Goal: Contribute content: Contribute content

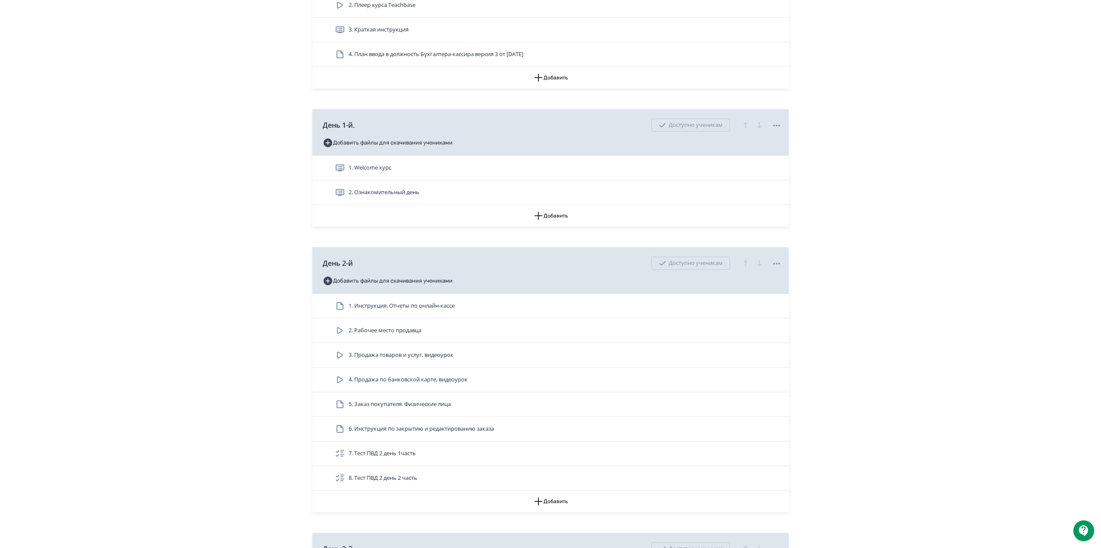
scroll to position [287, 0]
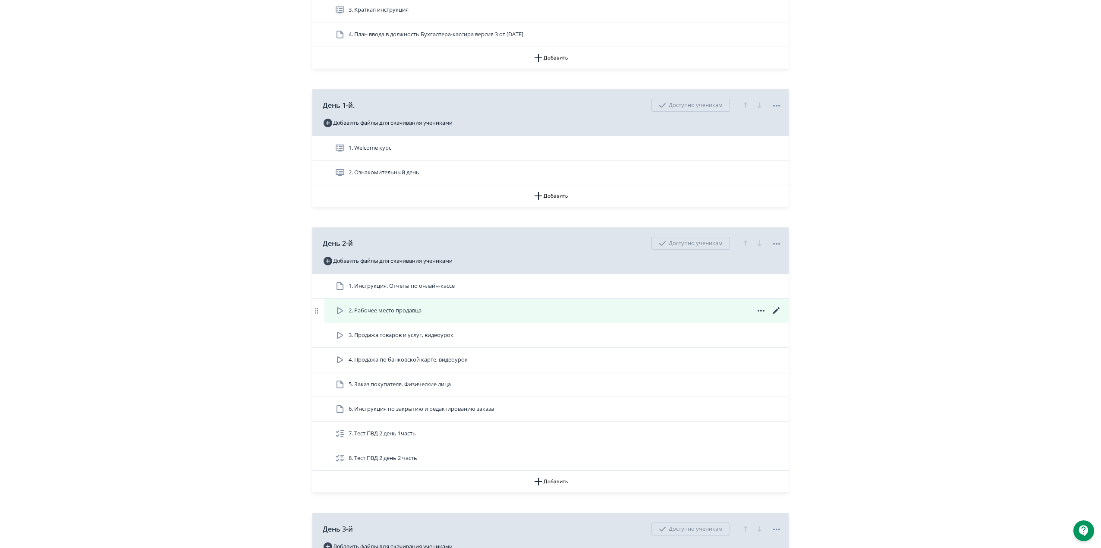
click at [777, 311] on icon at bounding box center [776, 310] width 6 height 6
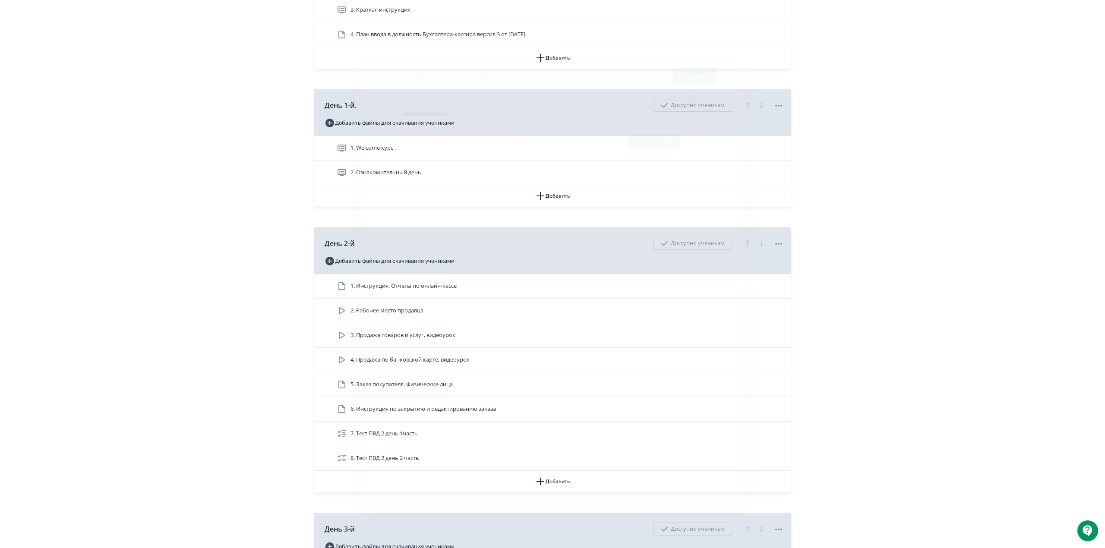
click at [374, 75] on header "Редактировать медиа-файл Сохранить" at bounding box center [552, 76] width 380 height 35
click at [379, 76] on icon "Modal" at bounding box center [380, 76] width 6 height 6
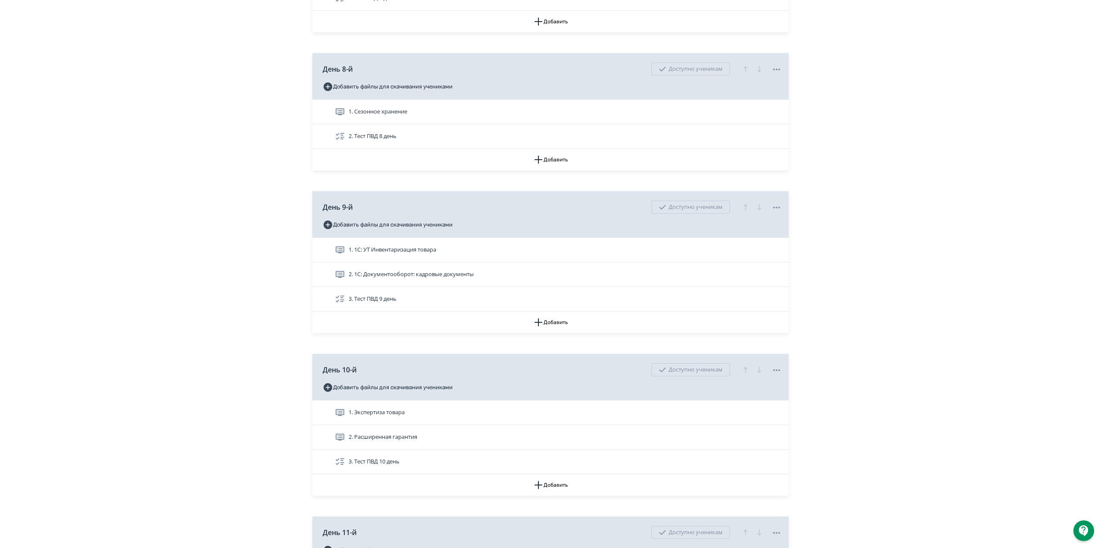
scroll to position [1438, 0]
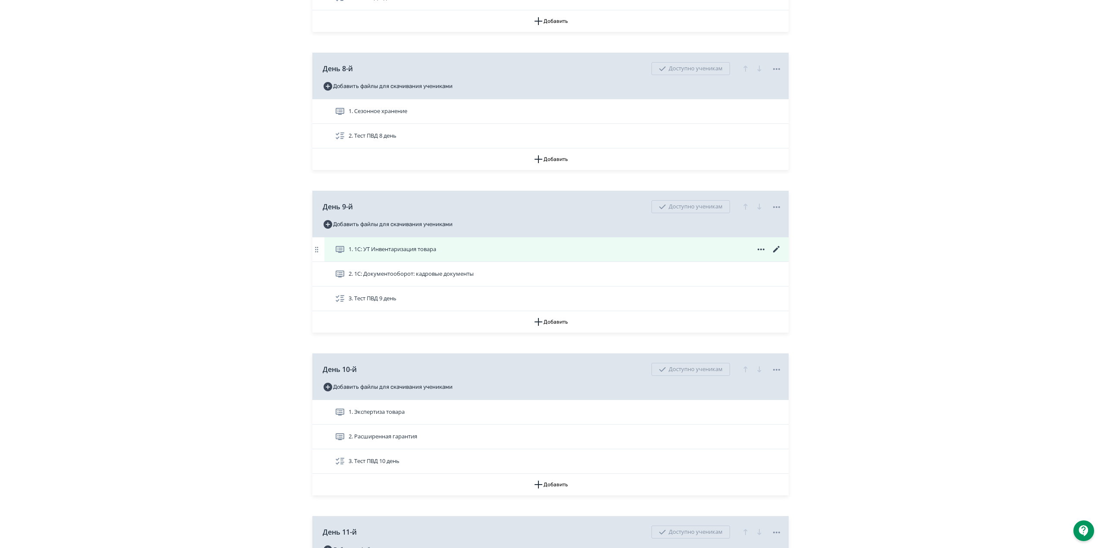
click at [778, 255] on icon at bounding box center [776, 249] width 10 height 10
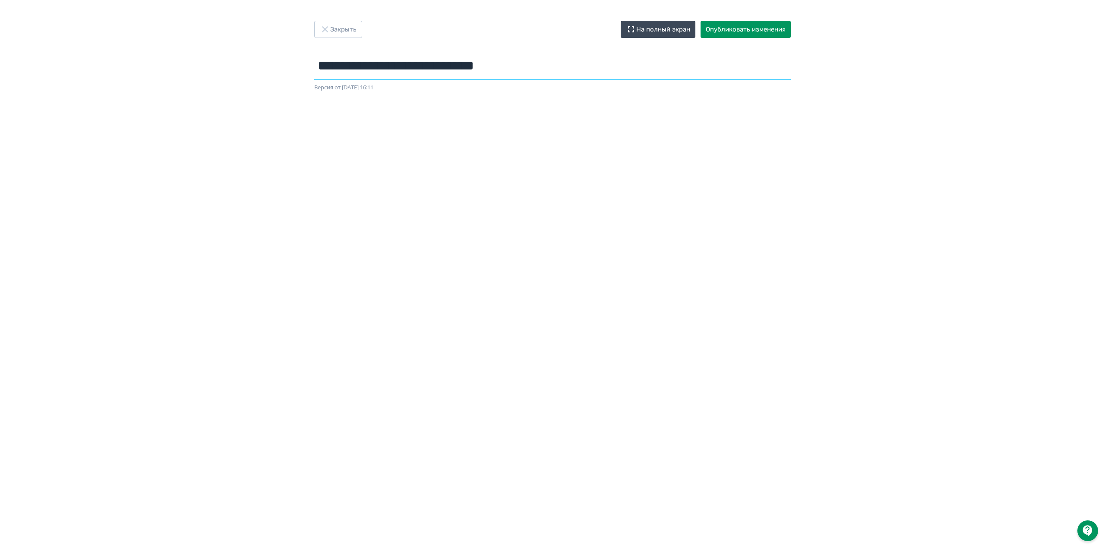
drag, startPoint x: 539, startPoint y: 64, endPoint x: 268, endPoint y: 64, distance: 271.4
click at [268, 64] on div "**********" at bounding box center [552, 274] width 1105 height 507
click at [750, 25] on button "Опубликовать изменения" at bounding box center [745, 29] width 90 height 17
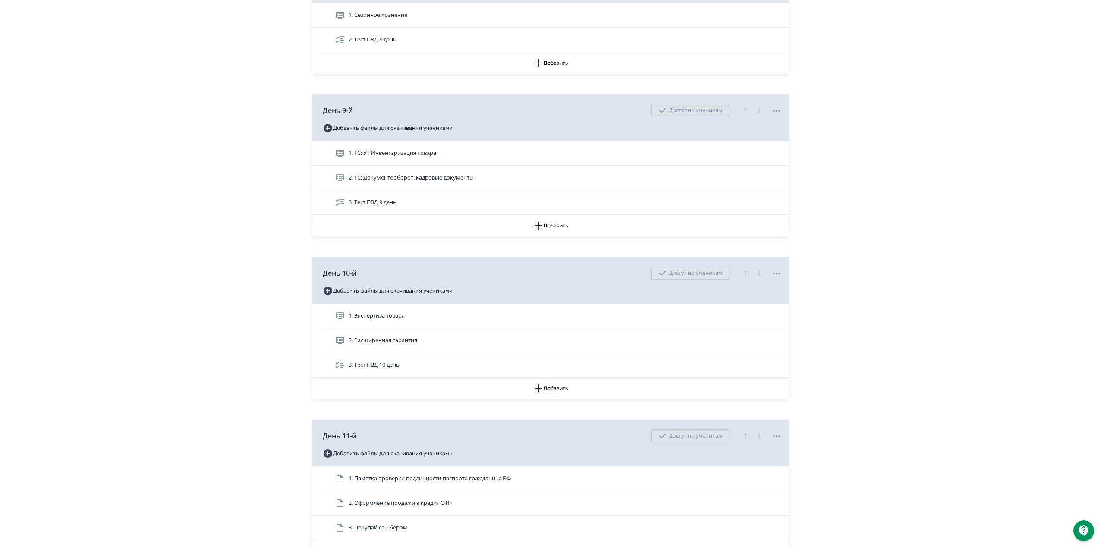
scroll to position [1553, 0]
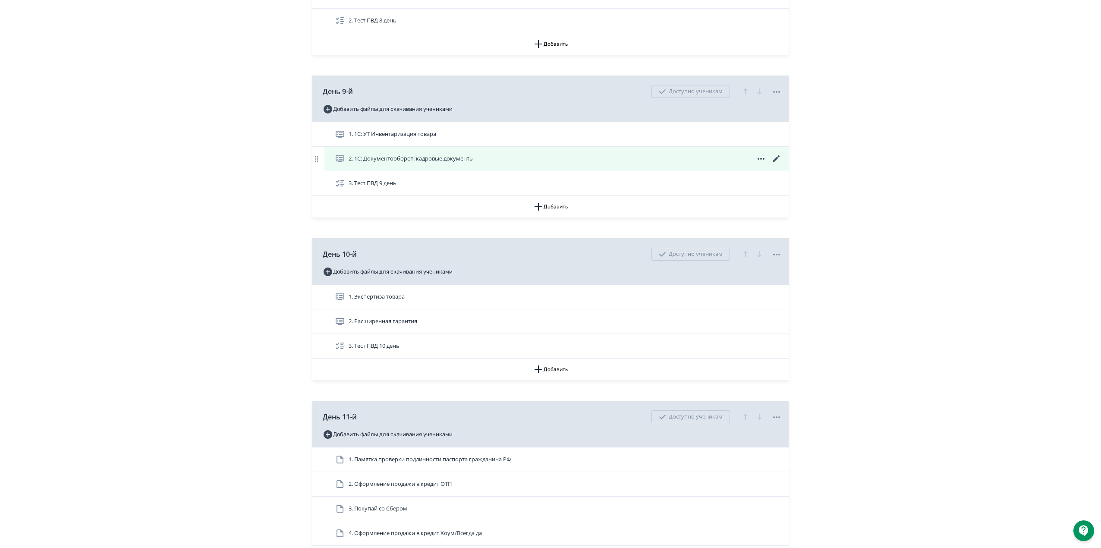
click at [775, 162] on icon at bounding box center [776, 158] width 6 height 6
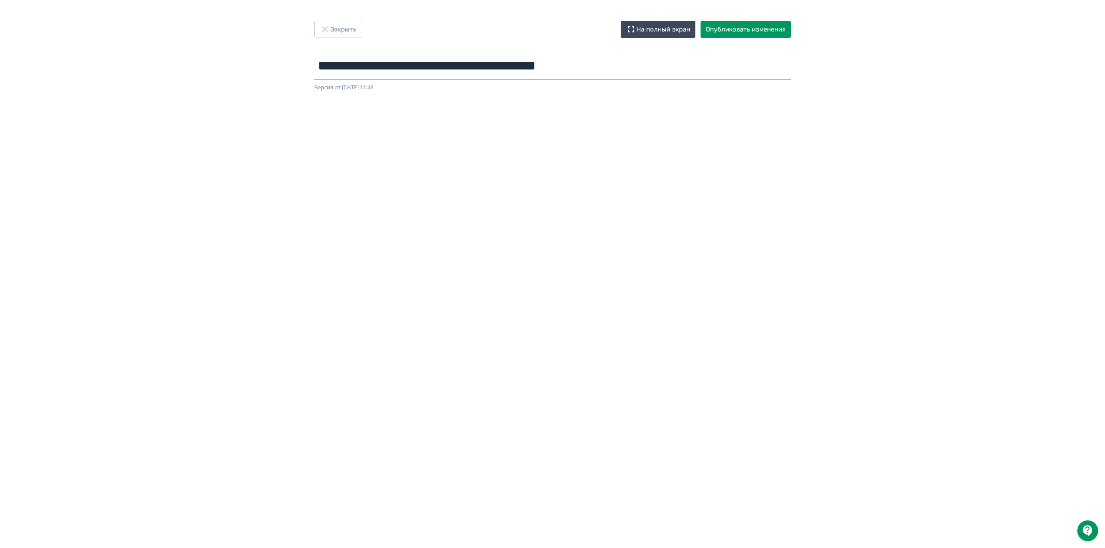
drag, startPoint x: 319, startPoint y: 63, endPoint x: 664, endPoint y: 63, distance: 344.3
click at [664, 63] on input "**********" at bounding box center [552, 66] width 476 height 28
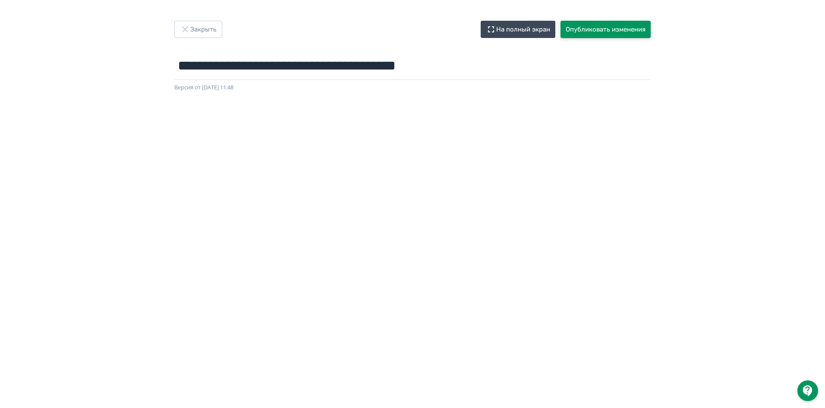
click at [595, 25] on button "Опубликовать изменения" at bounding box center [605, 29] width 90 height 17
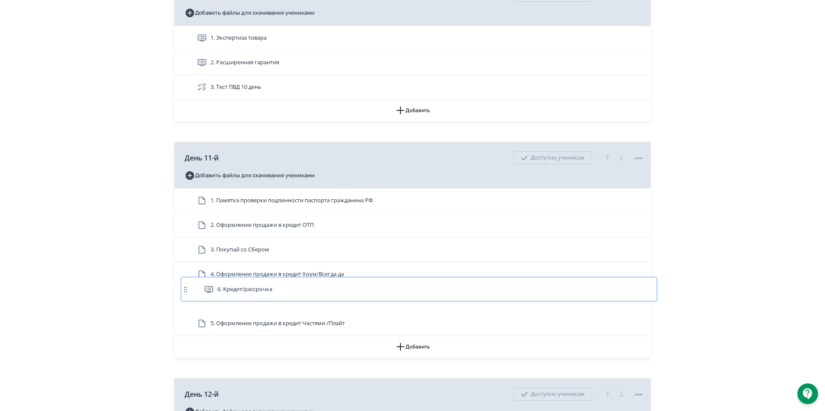
scroll to position [1813, 0]
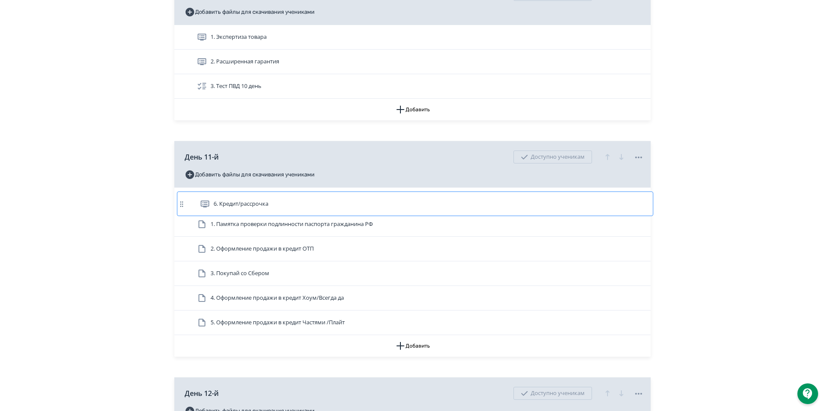
drag, startPoint x: 179, startPoint y: 325, endPoint x: 182, endPoint y: 201, distance: 124.3
click at [182, 201] on div "1. Памятка проверки подлинности паспорта гражданина РФ 2. Оформление продажи в …" at bounding box center [412, 262] width 476 height 148
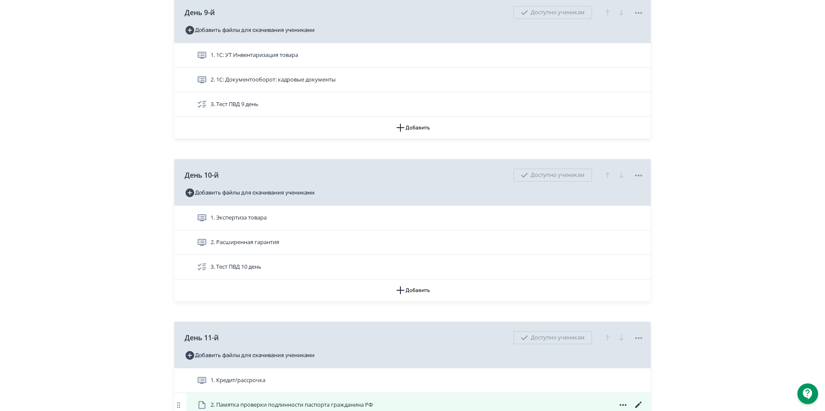
scroll to position [1554, 0]
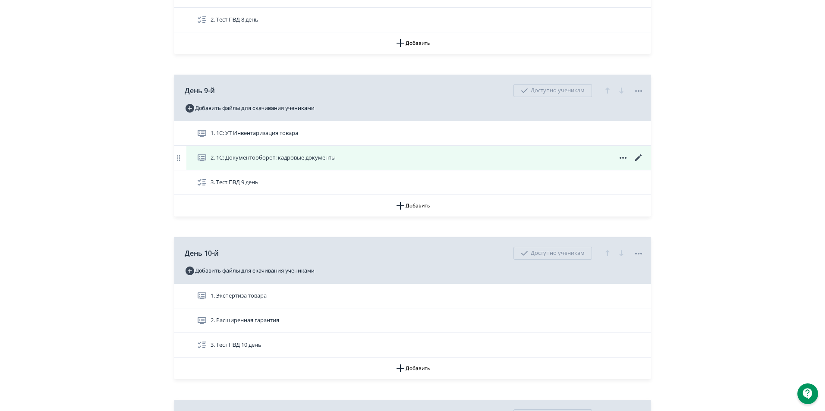
click at [637, 155] on icon at bounding box center [638, 158] width 10 height 10
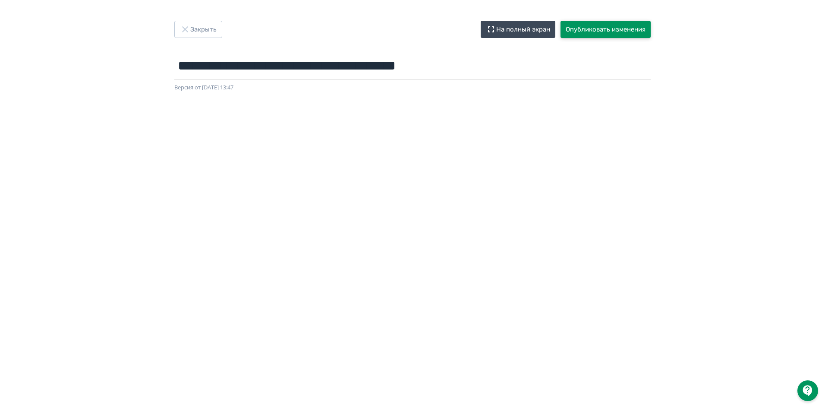
click at [587, 28] on button "Опубликовать изменения" at bounding box center [605, 29] width 90 height 17
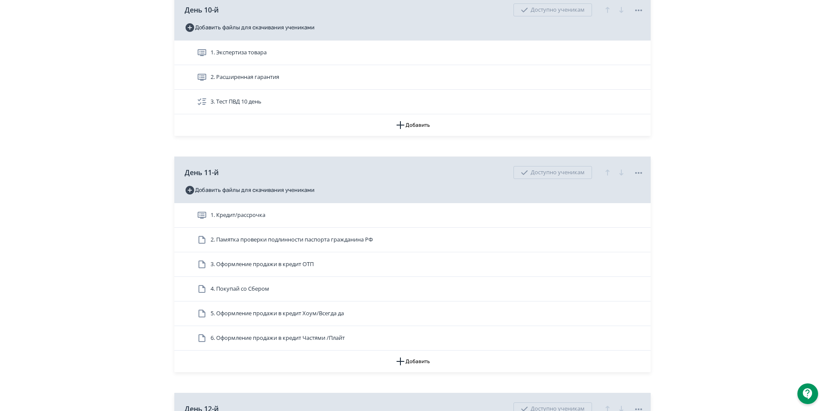
scroll to position [1812, 0]
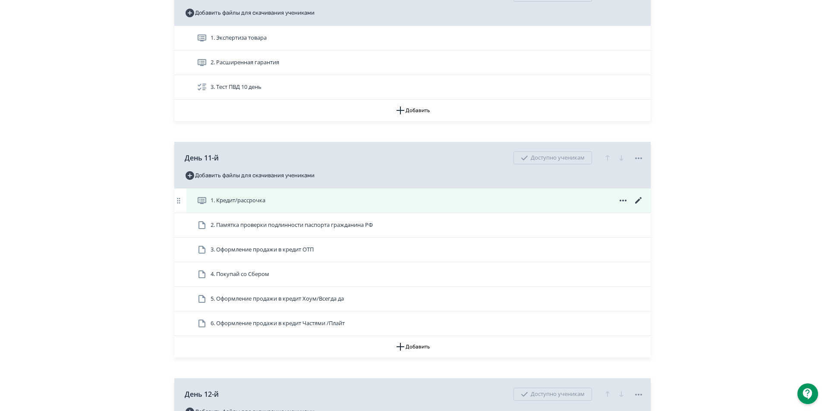
click at [635, 198] on icon at bounding box center [638, 200] width 10 height 10
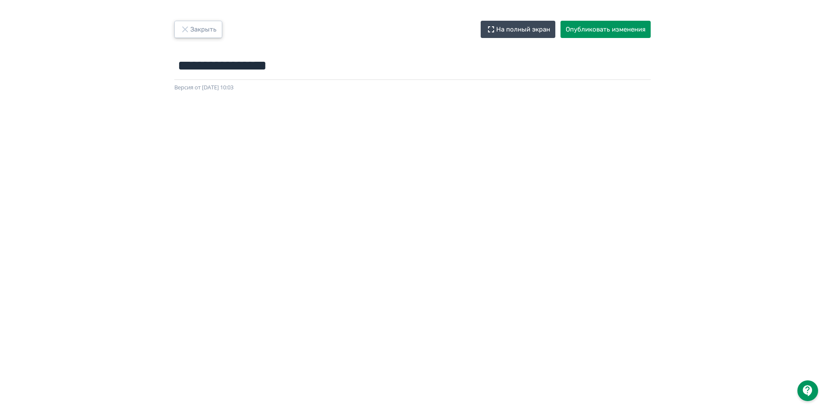
click at [198, 33] on button "Закрыть" at bounding box center [198, 29] width 48 height 17
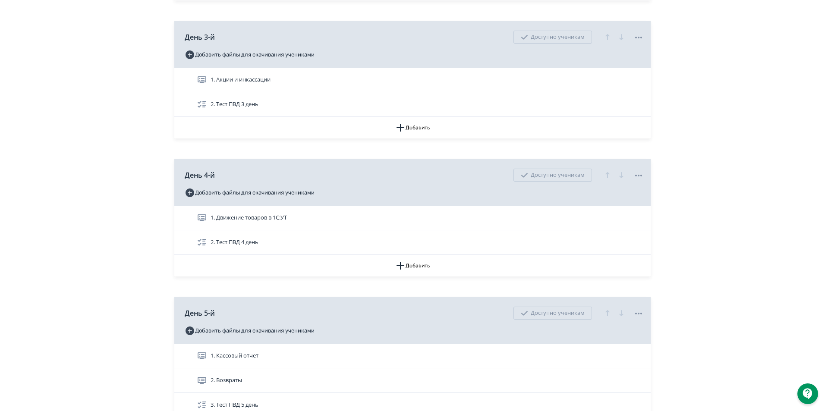
scroll to position [777, 0]
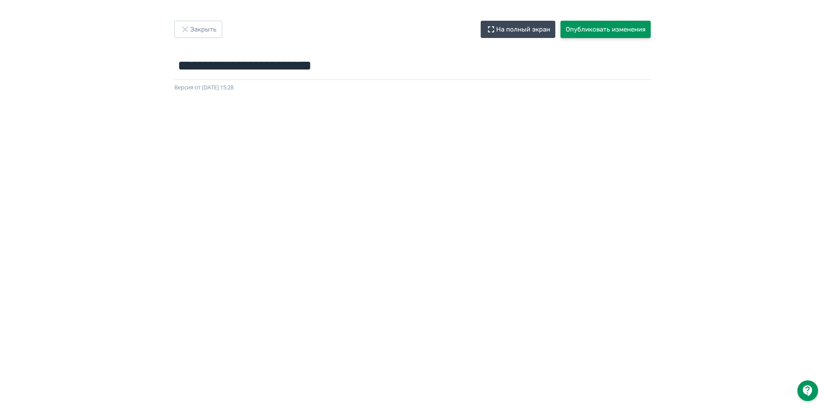
click at [581, 29] on button "Опубликовать изменения" at bounding box center [605, 29] width 90 height 17
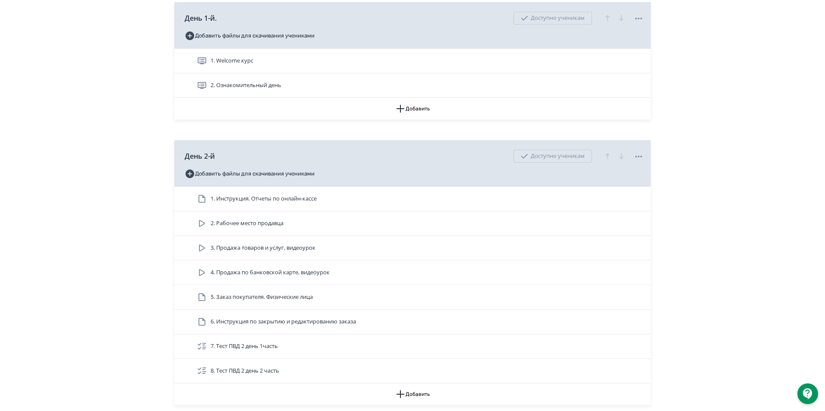
scroll to position [388, 0]
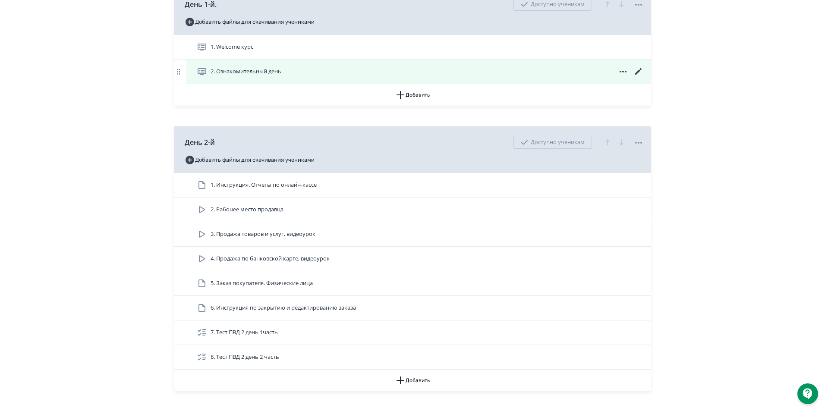
click at [640, 70] on icon at bounding box center [638, 71] width 10 height 10
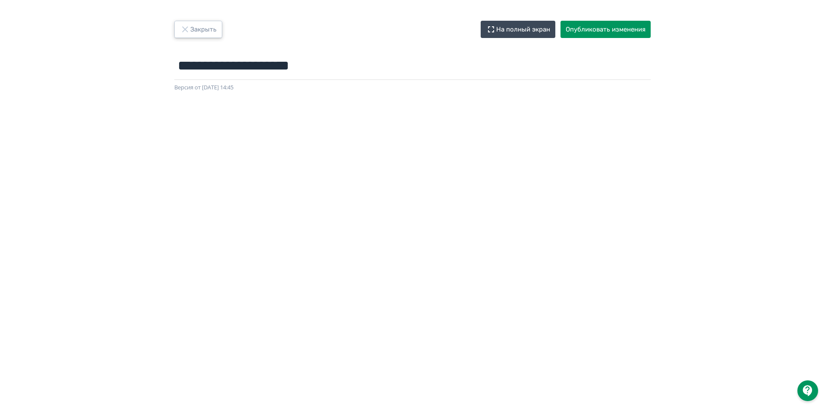
click at [207, 32] on button "Закрыть" at bounding box center [198, 29] width 48 height 17
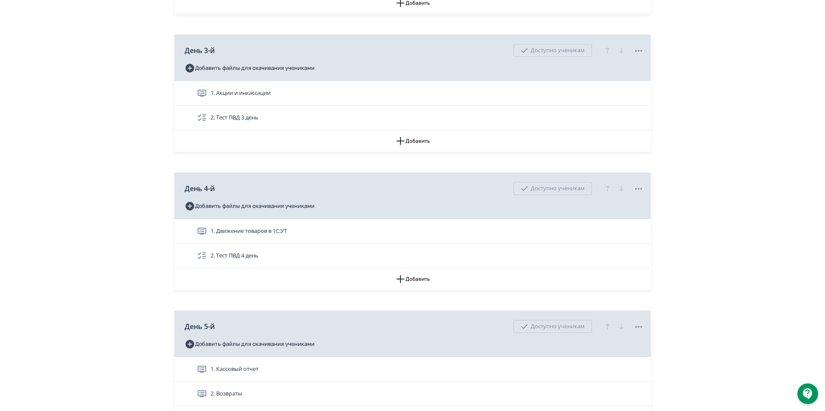
scroll to position [820, 0]
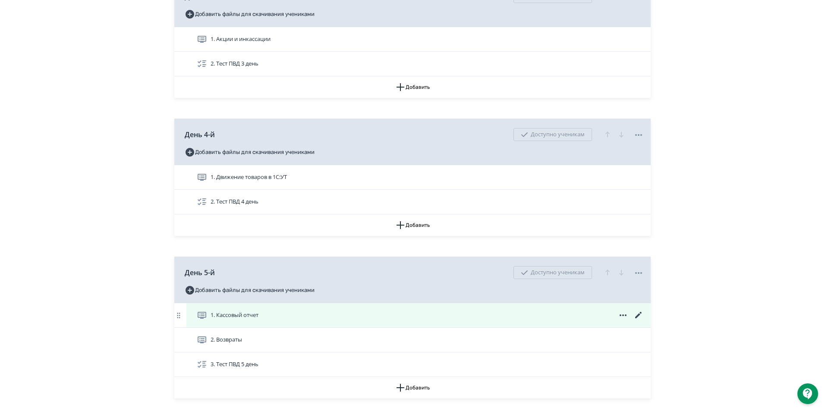
click at [638, 315] on icon at bounding box center [638, 315] width 6 height 6
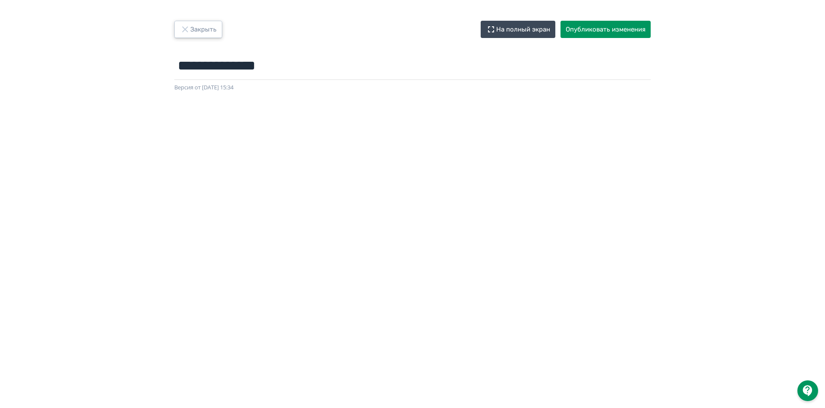
click at [182, 35] on button "Закрыть" at bounding box center [198, 29] width 48 height 17
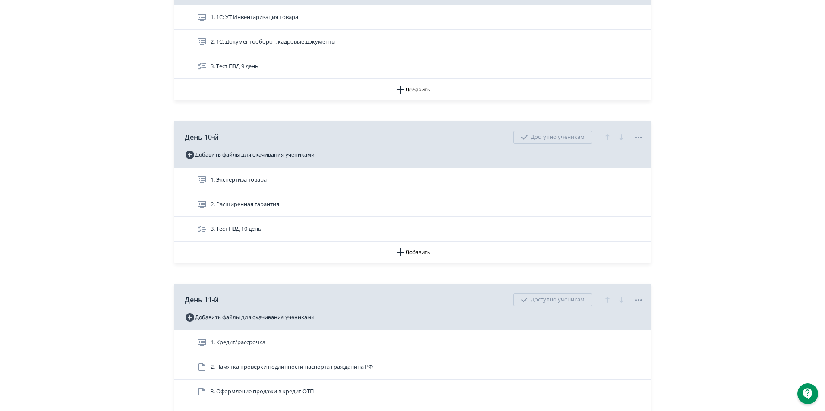
scroll to position [1683, 0]
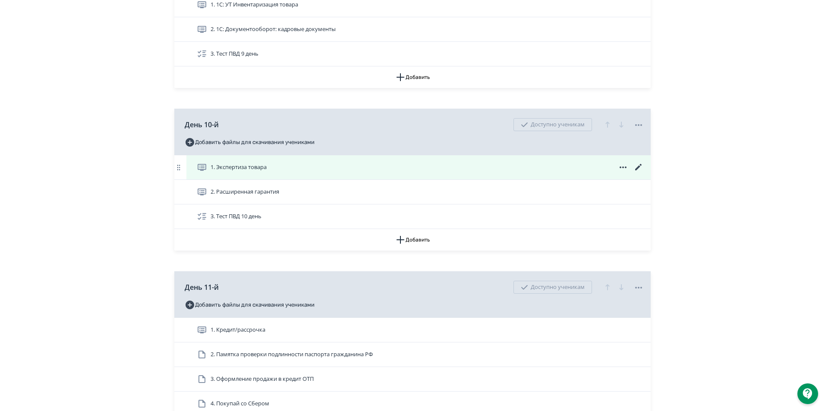
click at [640, 165] on icon at bounding box center [638, 167] width 6 height 6
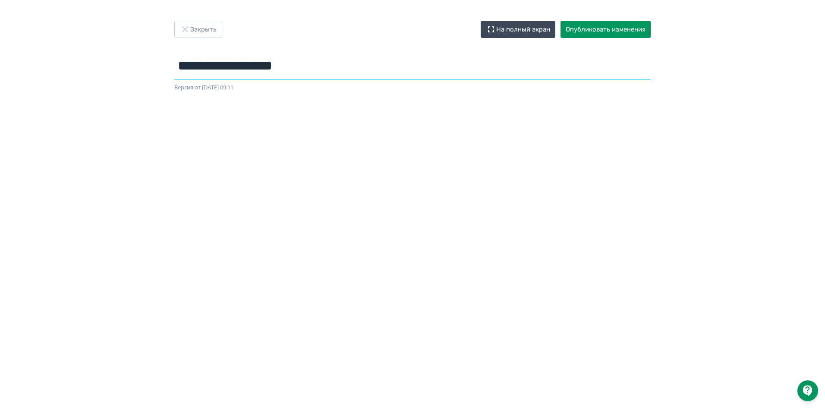
drag, startPoint x: 340, startPoint y: 57, endPoint x: 134, endPoint y: 57, distance: 205.4
click at [134, 57] on div "**********" at bounding box center [412, 204] width 825 height 366
drag, startPoint x: 226, startPoint y: 67, endPoint x: 402, endPoint y: 84, distance: 177.3
click at [402, 84] on div "Версия от 08.10.2025 09:11" at bounding box center [412, 87] width 476 height 9
